Goal: Communication & Community: Participate in discussion

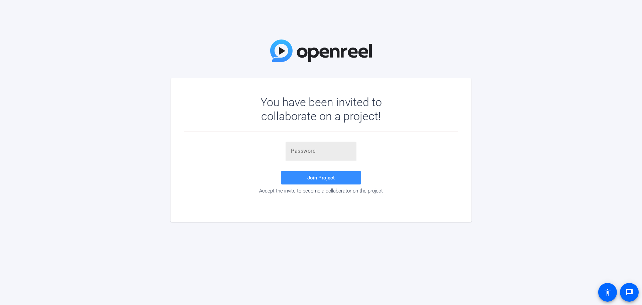
click at [338, 153] on input "text" at bounding box center [321, 151] width 60 height 8
paste input "6U.rZH"
type input "6U.rZH"
click at [322, 178] on span "Join Project" at bounding box center [320, 178] width 27 height 6
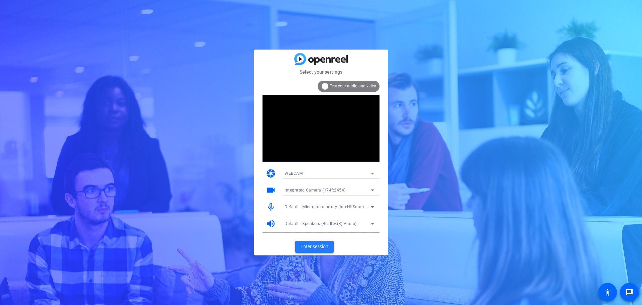
click at [322, 247] on span "Enter session" at bounding box center [315, 246] width 28 height 7
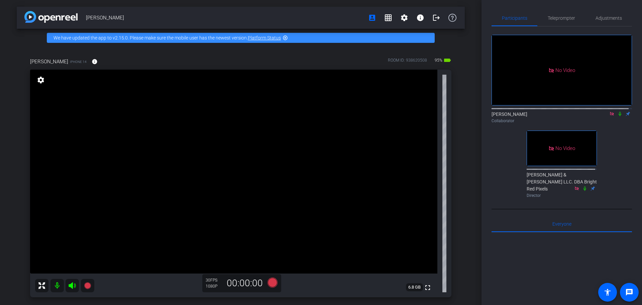
click at [617, 116] on icon at bounding box center [619, 113] width 5 height 5
click at [498, 153] on div "No Video [PERSON_NAME] Collaborator No Video [PERSON_NAME] & [PERSON_NAME] LLC.…" at bounding box center [561, 113] width 140 height 174
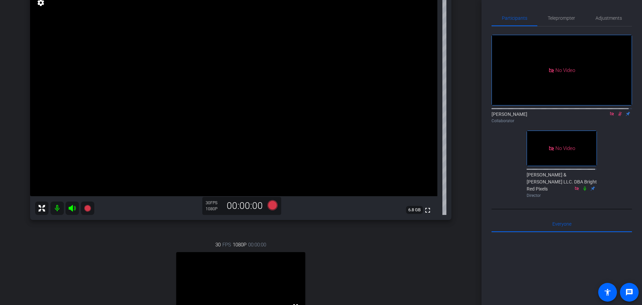
scroll to position [33, 0]
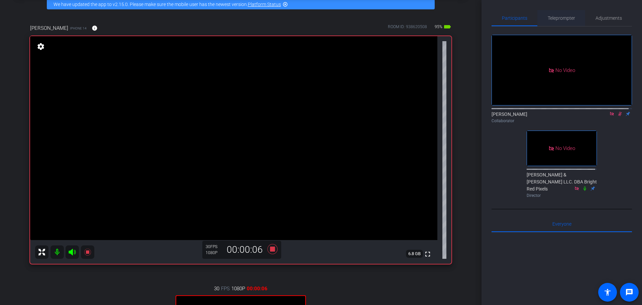
click at [562, 16] on span "Teleprompter" at bounding box center [561, 18] width 27 height 5
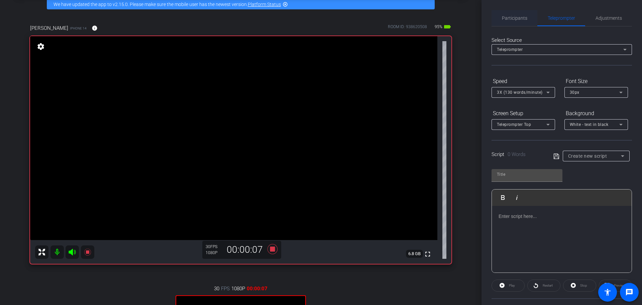
click at [519, 16] on span "Participants" at bounding box center [514, 18] width 25 height 5
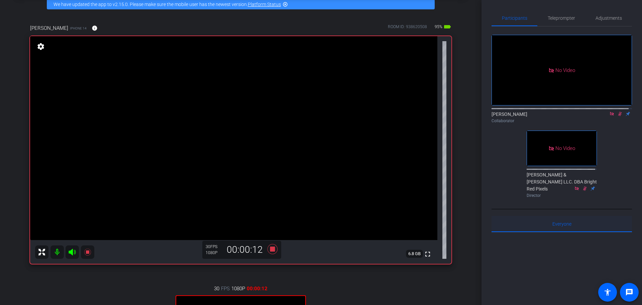
click at [567, 221] on span "Everyone 0" at bounding box center [561, 223] width 19 height 5
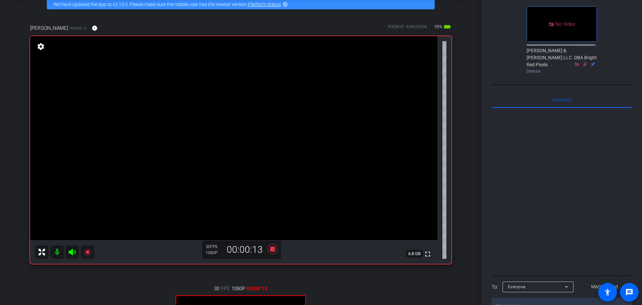
scroll to position [131, 0]
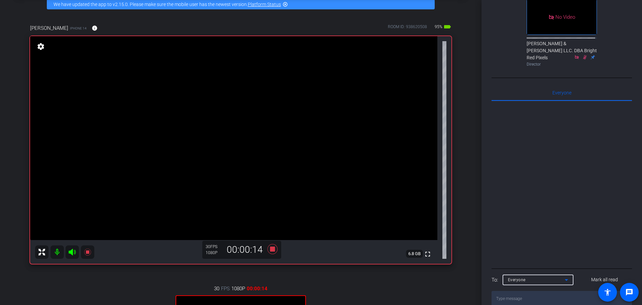
click at [554, 275] on div "Everyone" at bounding box center [536, 279] width 57 height 8
click at [529, 291] on textarea at bounding box center [561, 298] width 140 height 15
type textarea "M"
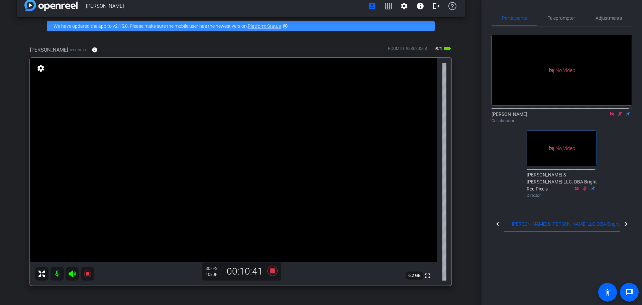
scroll to position [0, 0]
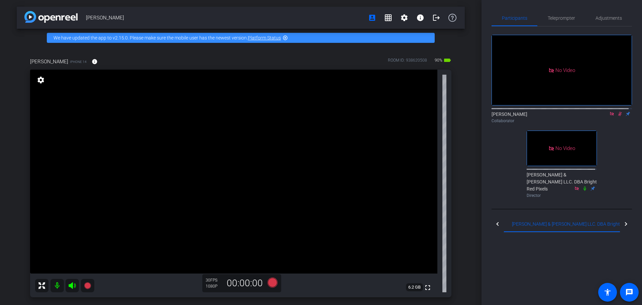
click at [618, 112] on icon at bounding box center [620, 114] width 4 height 4
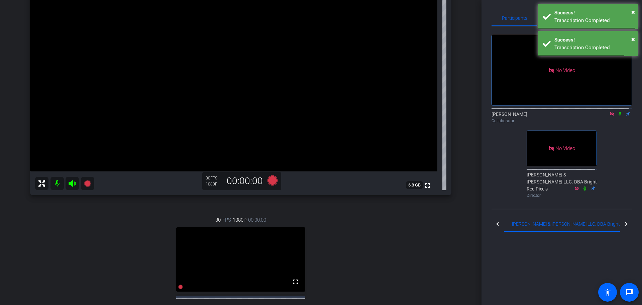
scroll to position [54, 0]
